Goal: Navigation & Orientation: Find specific page/section

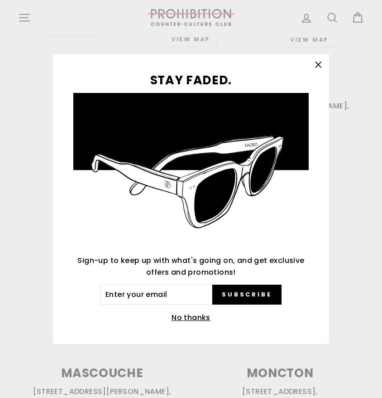
scroll to position [513, 0]
click at [313, 61] on icon "button" at bounding box center [318, 64] width 13 height 13
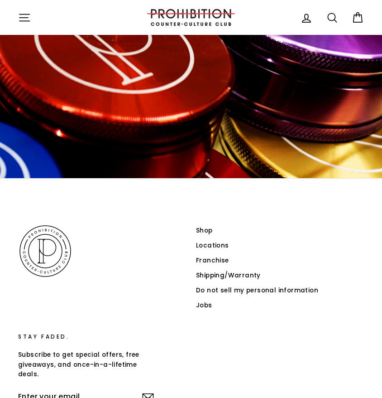
scroll to position [1908, 0]
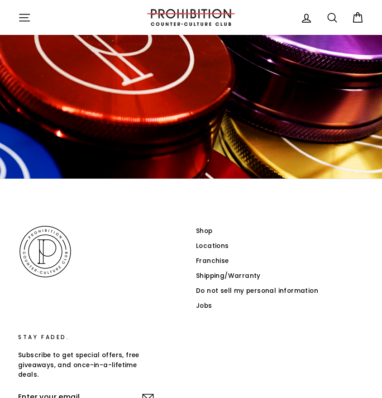
click at [207, 224] on link "Shop" at bounding box center [204, 231] width 17 height 14
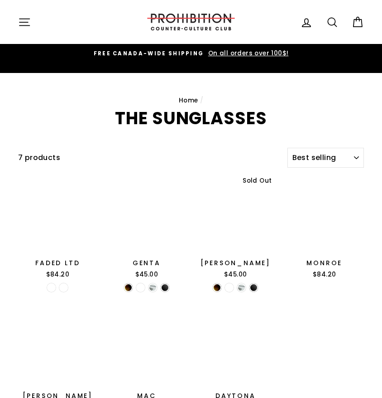
select select "best-selling"
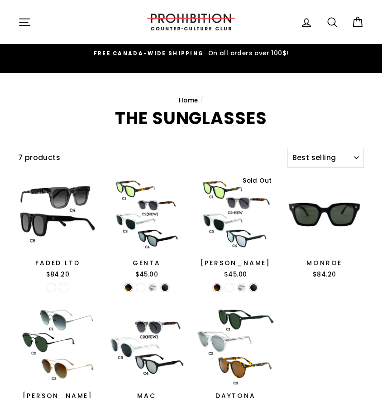
click at [17, 21] on button "Site navigation" at bounding box center [25, 21] width 24 height 19
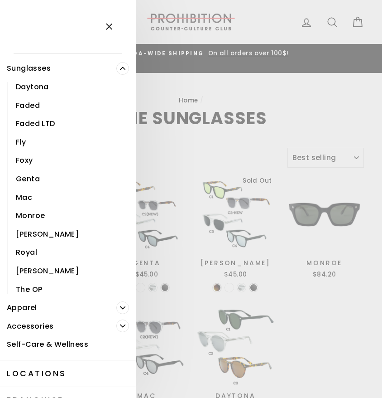
scroll to position [82, 0]
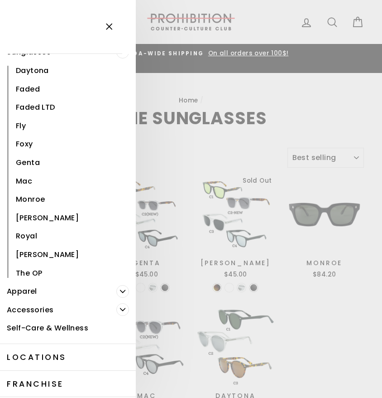
click at [34, 306] on link "Accessories" at bounding box center [58, 309] width 116 height 19
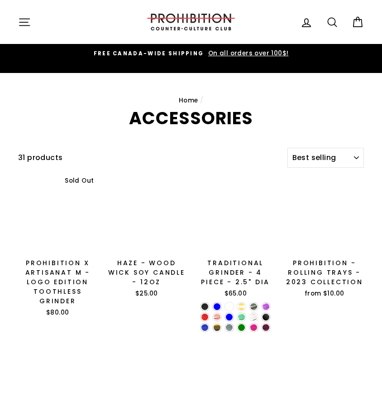
select select "best-selling"
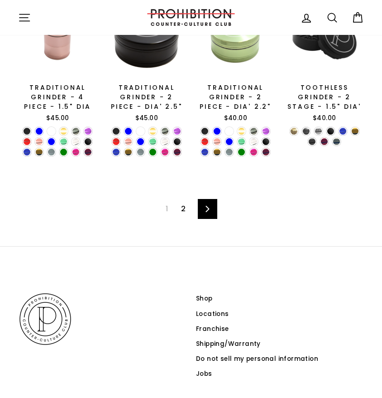
scroll to position [1151, 0]
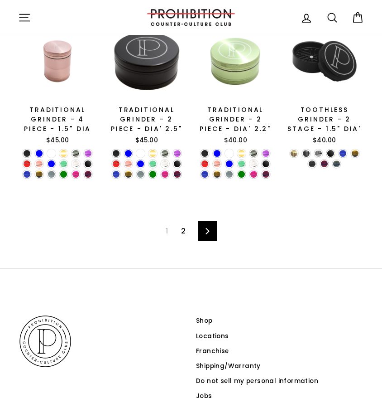
click at [165, 232] on span "1" at bounding box center [166, 231] width 13 height 14
click at [202, 230] on link "Next" at bounding box center [207, 231] width 19 height 20
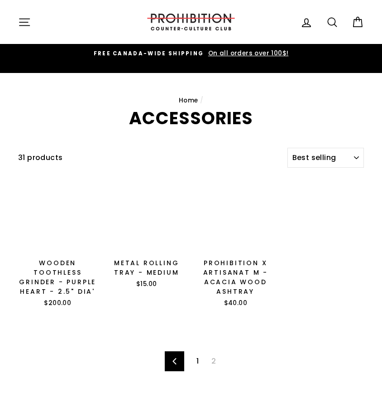
select select "best-selling"
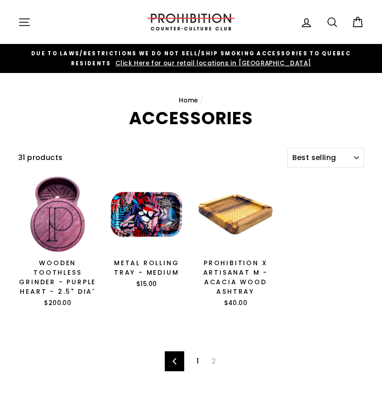
click at [178, 364] on link "Previous" at bounding box center [174, 361] width 19 height 20
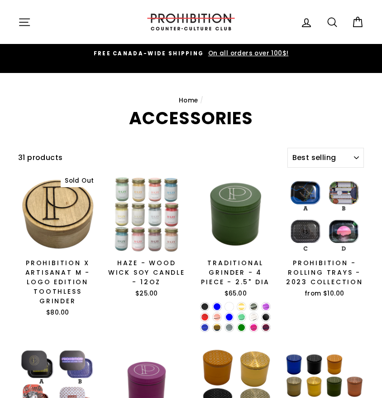
select select "best-selling"
